Goal: Find contact information: Find contact information

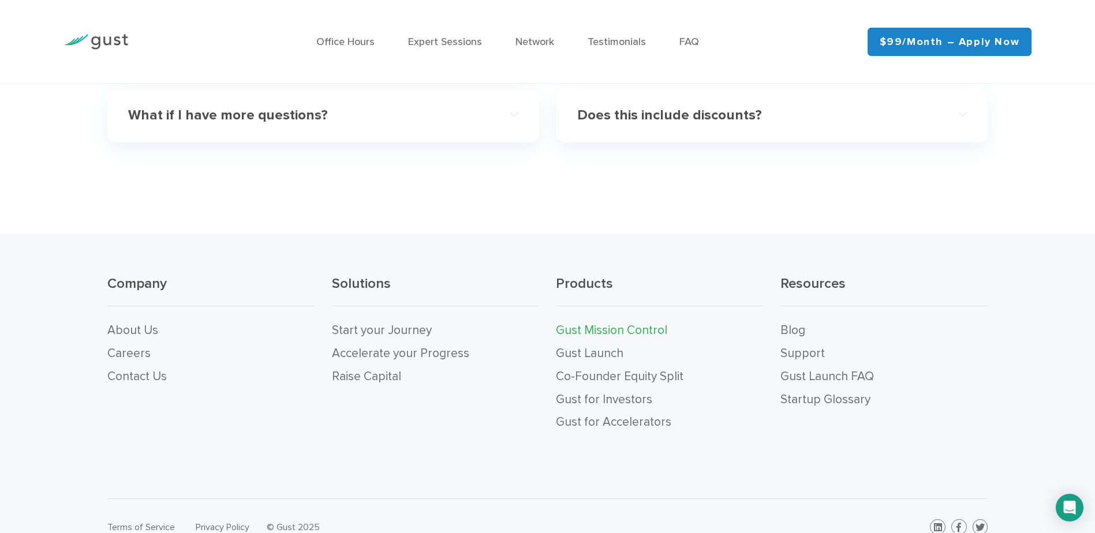
scroll to position [3793, 0]
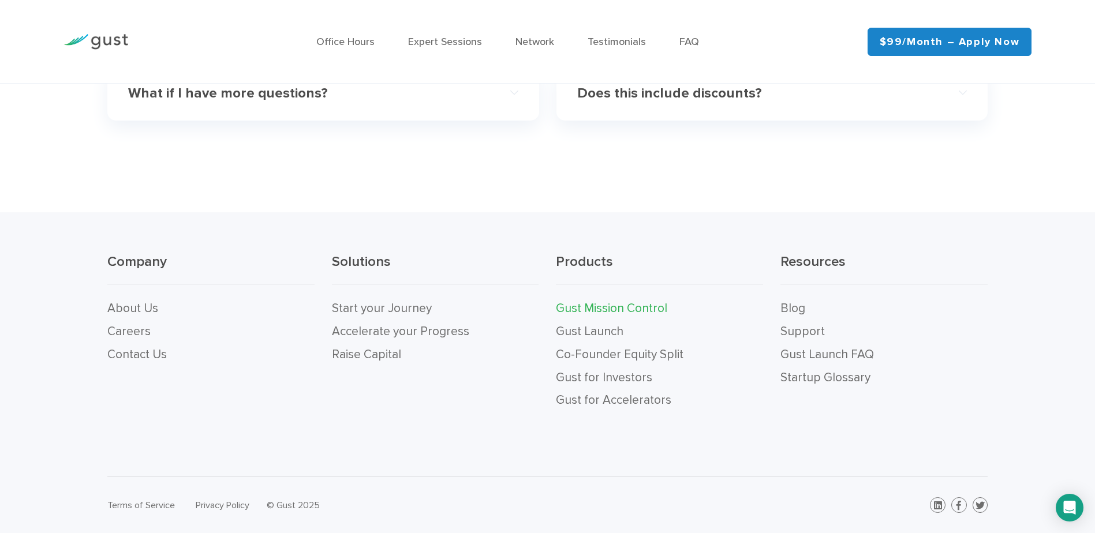
click at [366, 356] on link "Raise Capital" at bounding box center [366, 354] width 69 height 14
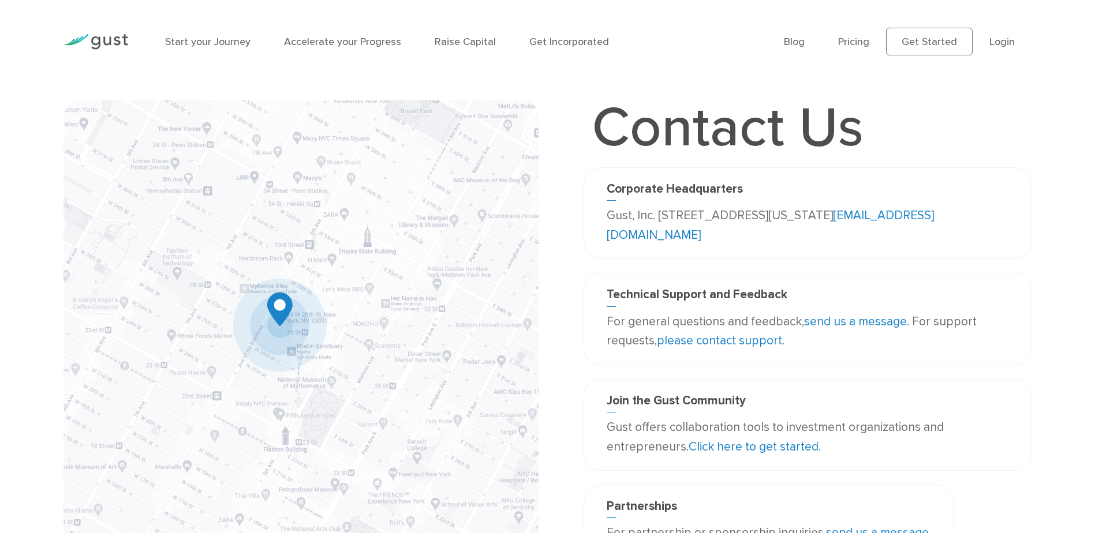
click at [1047, 281] on div "Contact Us Corporate Headquarters Gust, Inc. 188 Grand Street Second Floor New …" at bounding box center [547, 336] width 1095 height 472
click at [685, 236] on link "info@gust.com" at bounding box center [770, 225] width 327 height 34
click at [738, 241] on p "Gust, Inc. 188 Grand Street Second Floor New York, NY 10013 USA info@gust.com" at bounding box center [808, 225] width 402 height 39
drag, startPoint x: 713, startPoint y: 238, endPoint x: 633, endPoint y: 243, distance: 79.8
click at [633, 243] on p "Gust, Inc. 188 Grand Street Second Floor New York, NY 10013 USA info@gust.com" at bounding box center [808, 225] width 402 height 39
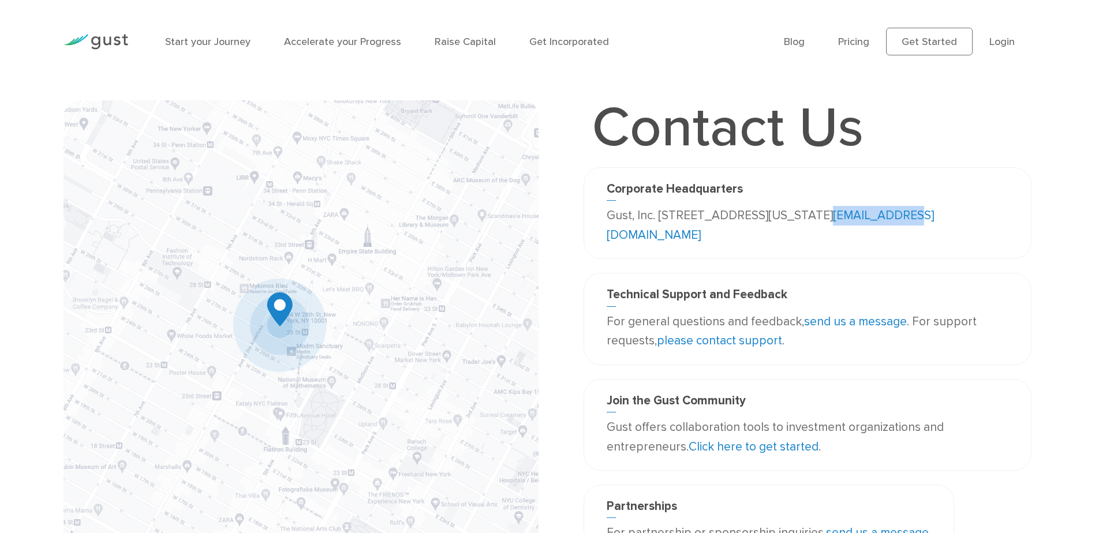
copy link "info@gust.com"
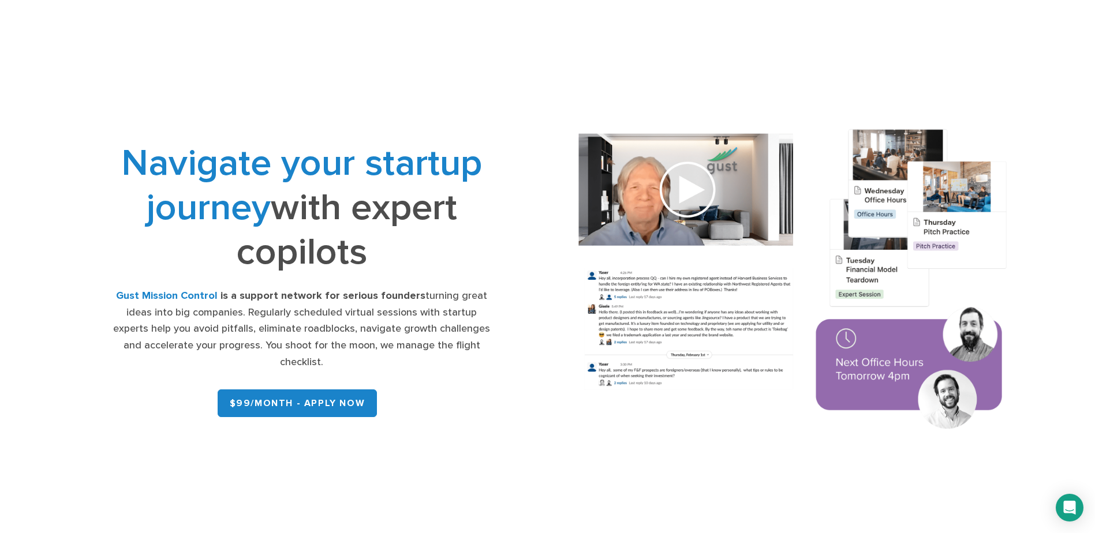
click at [337, 391] on link "$99/month - APPLY NOW" at bounding box center [298, 404] width 160 height 28
